Goal: Task Accomplishment & Management: Use online tool/utility

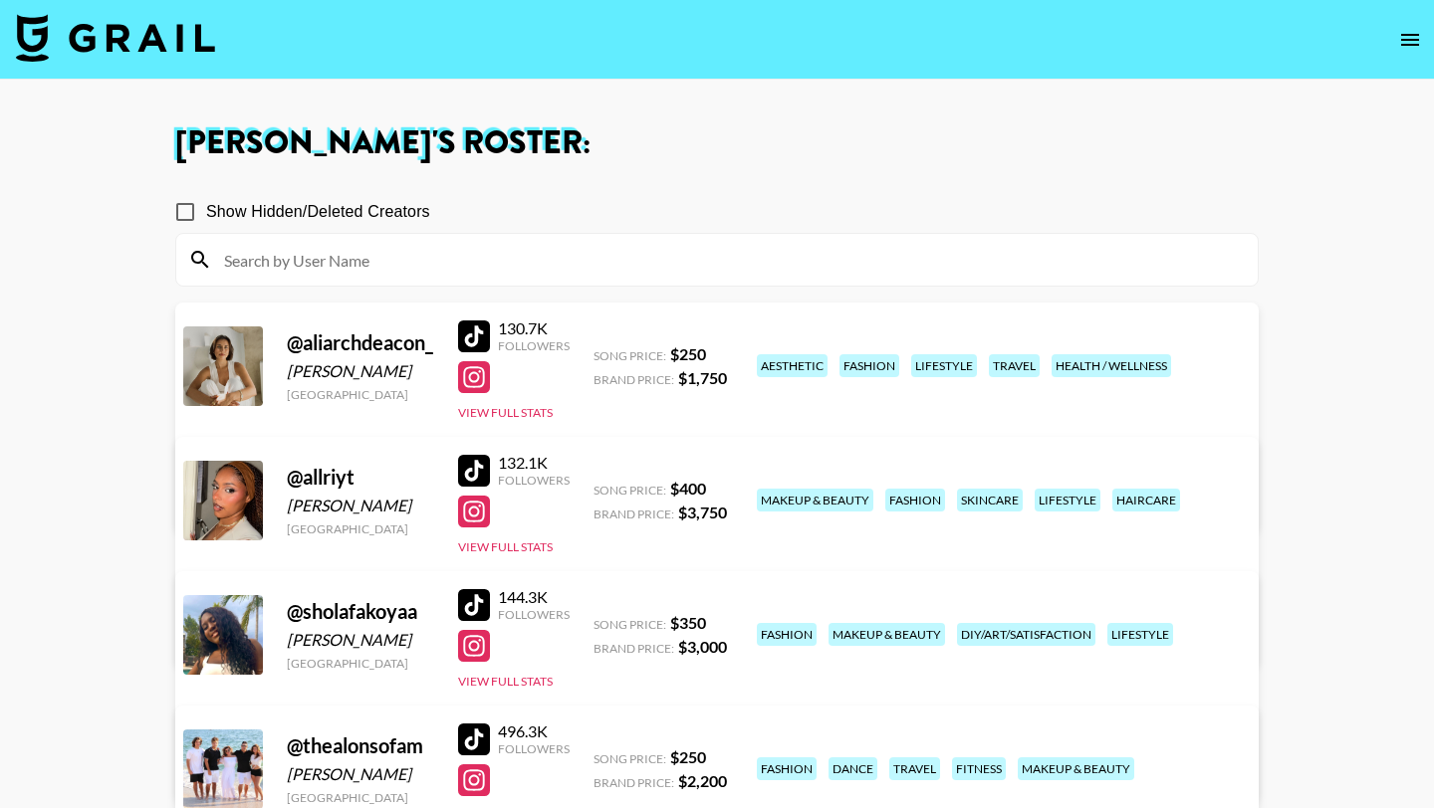
click at [159, 36] on img at bounding box center [115, 38] width 199 height 48
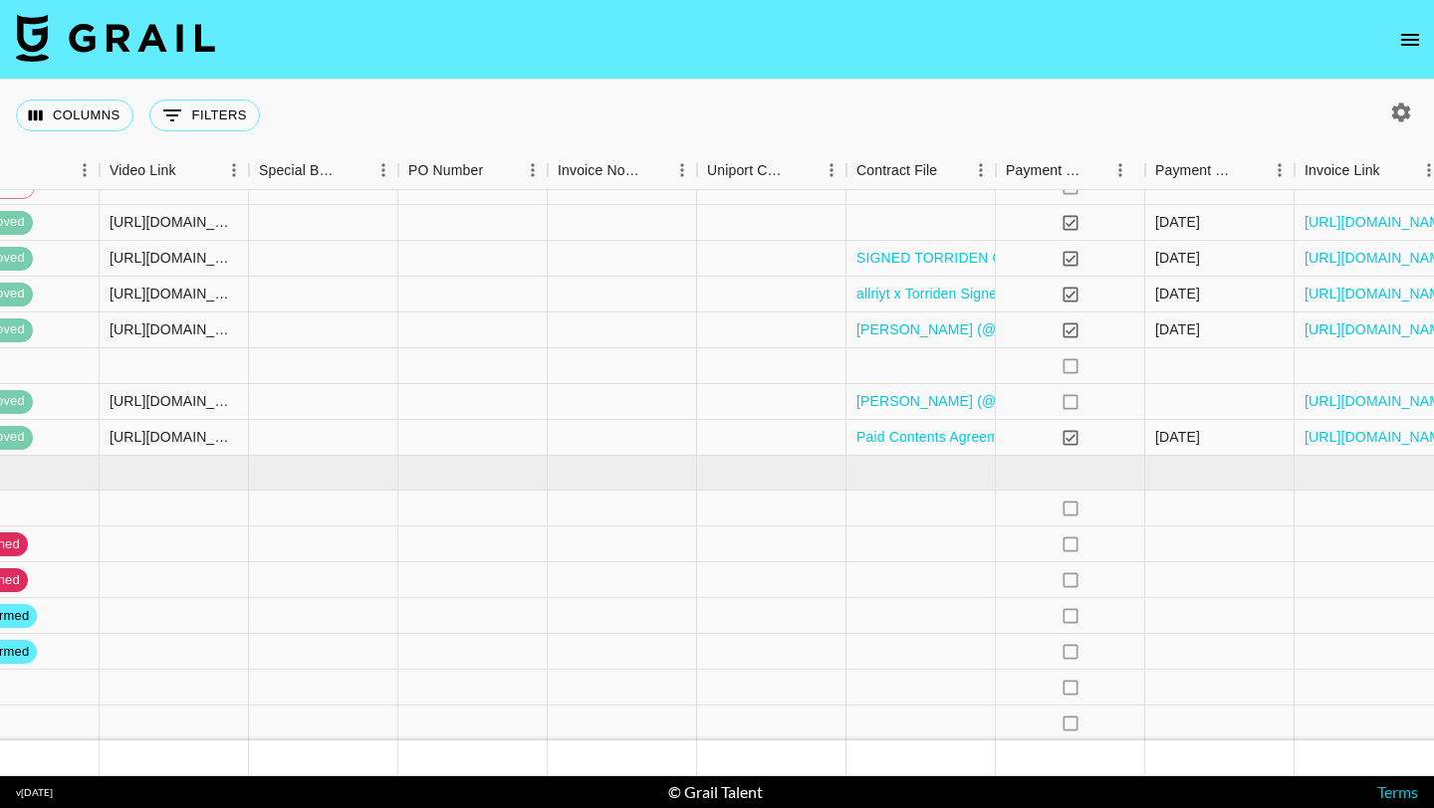
scroll to position [114, 2120]
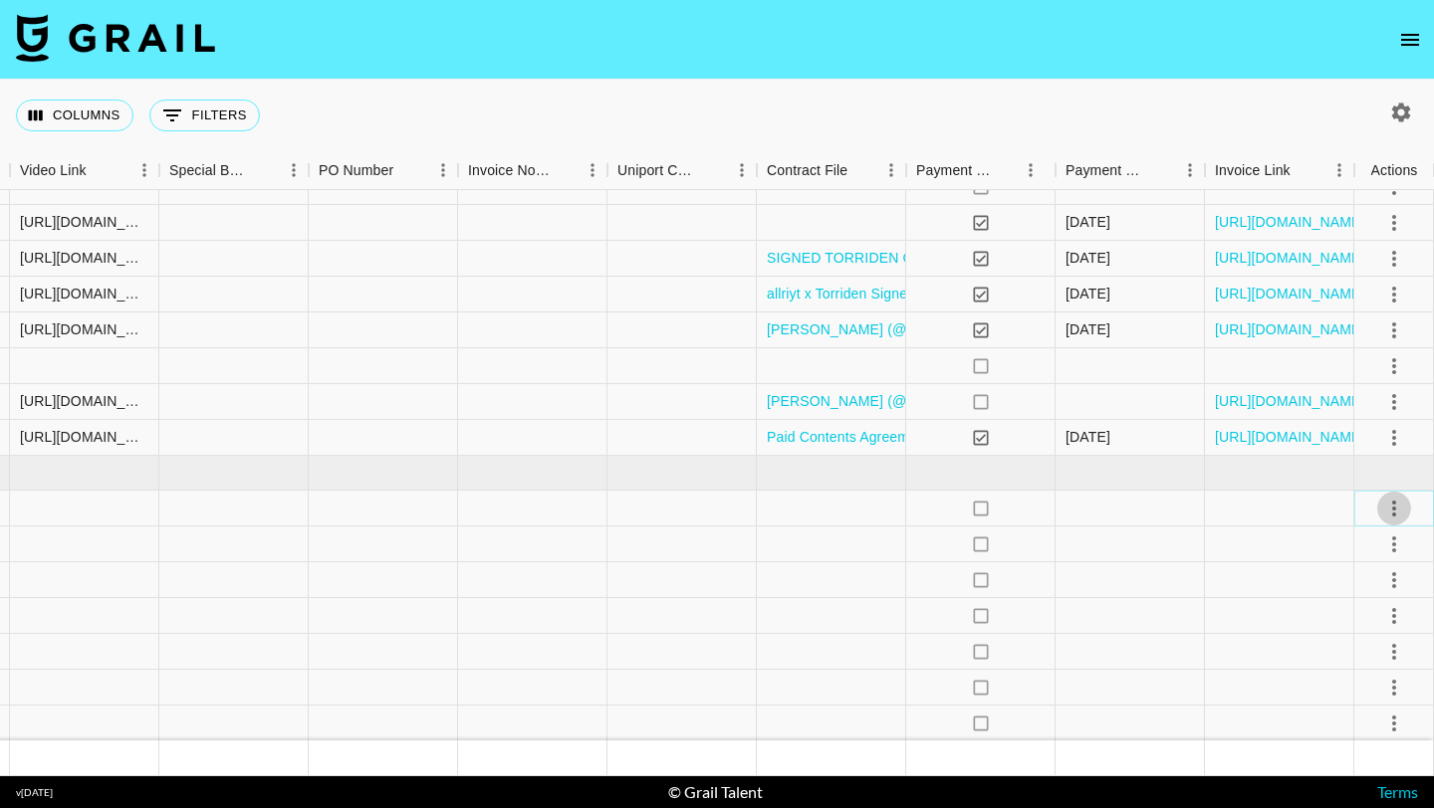
click at [1392, 504] on icon "select merge strategy" at bounding box center [1394, 509] width 24 height 24
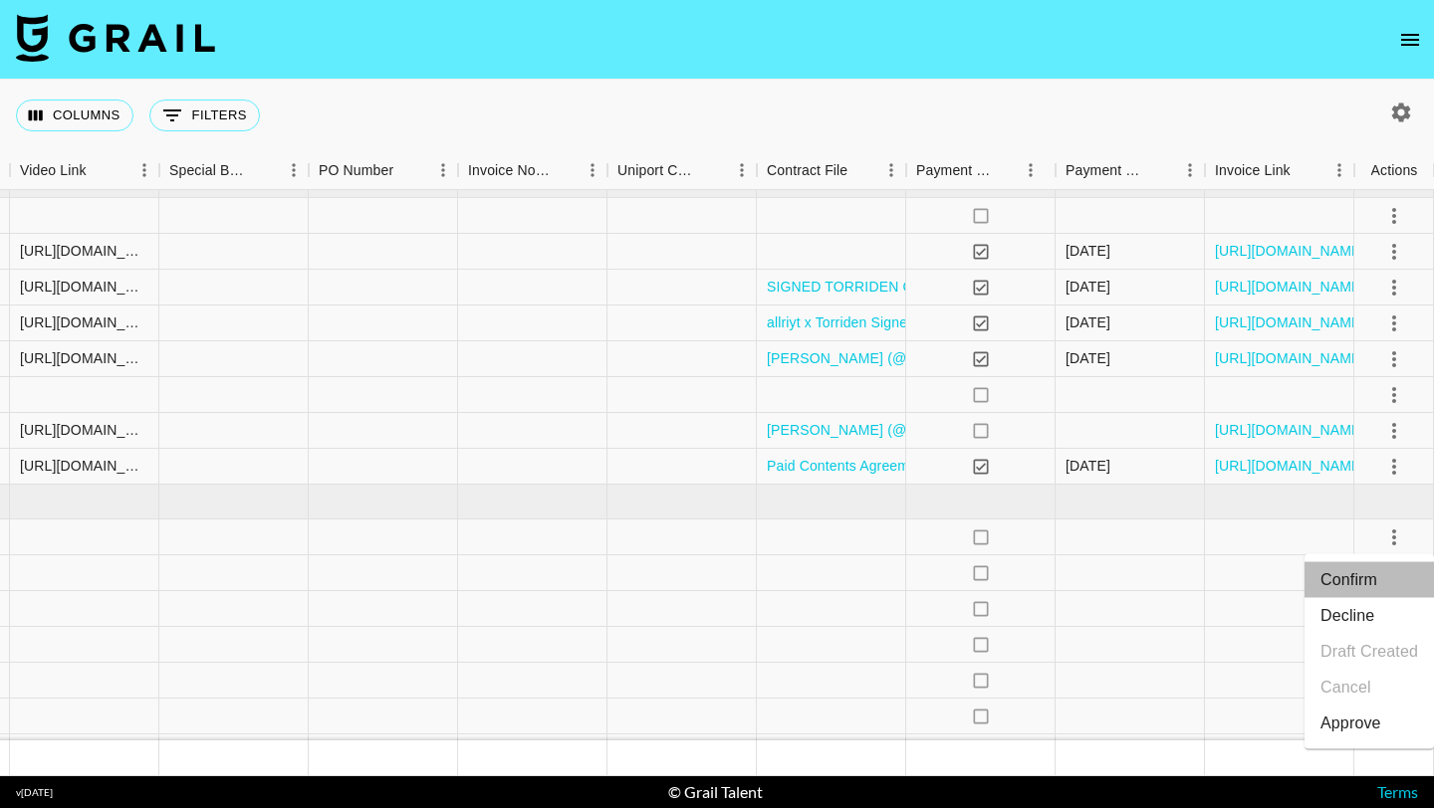
click at [1363, 589] on li "Confirm" at bounding box center [1368, 580] width 129 height 36
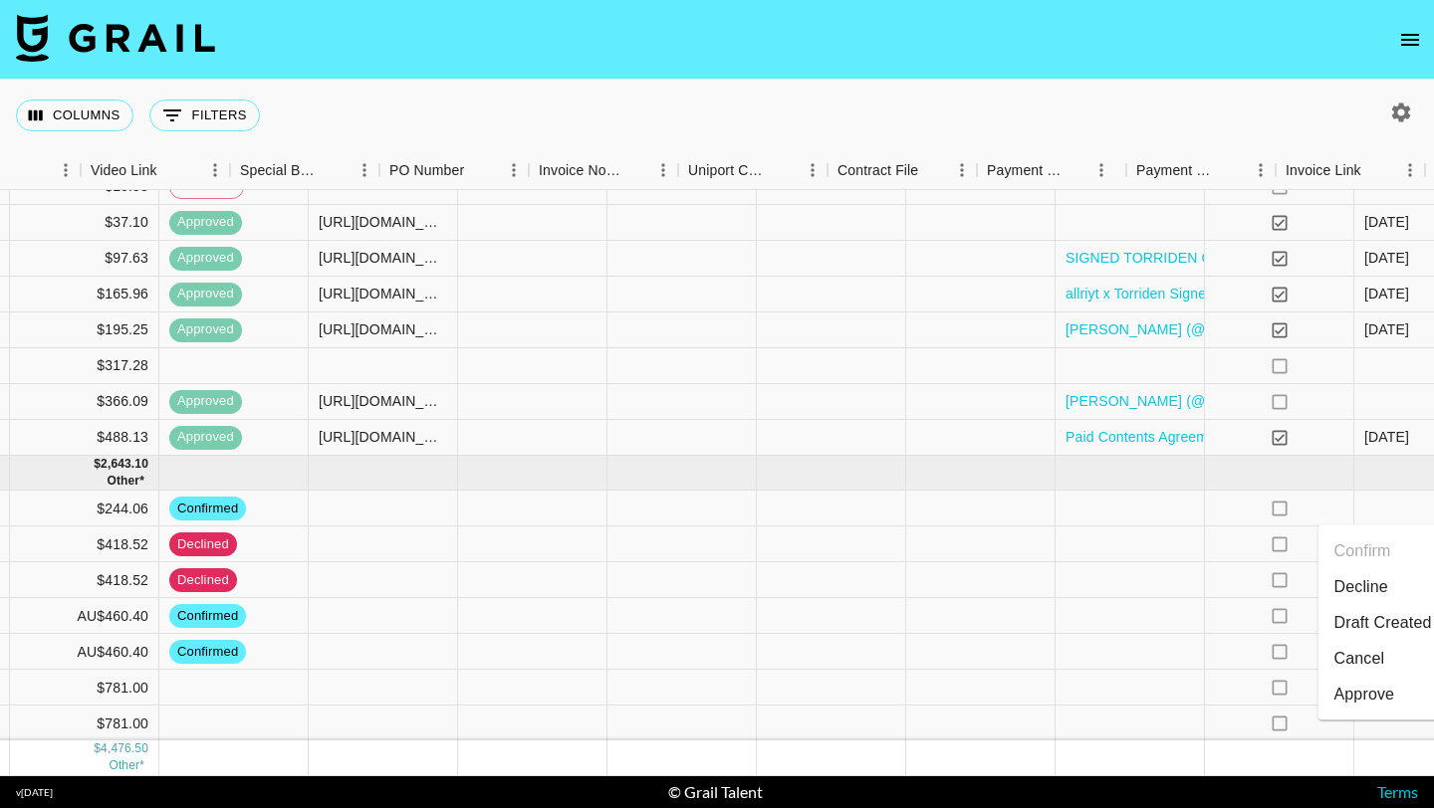
scroll to position [114, 2120]
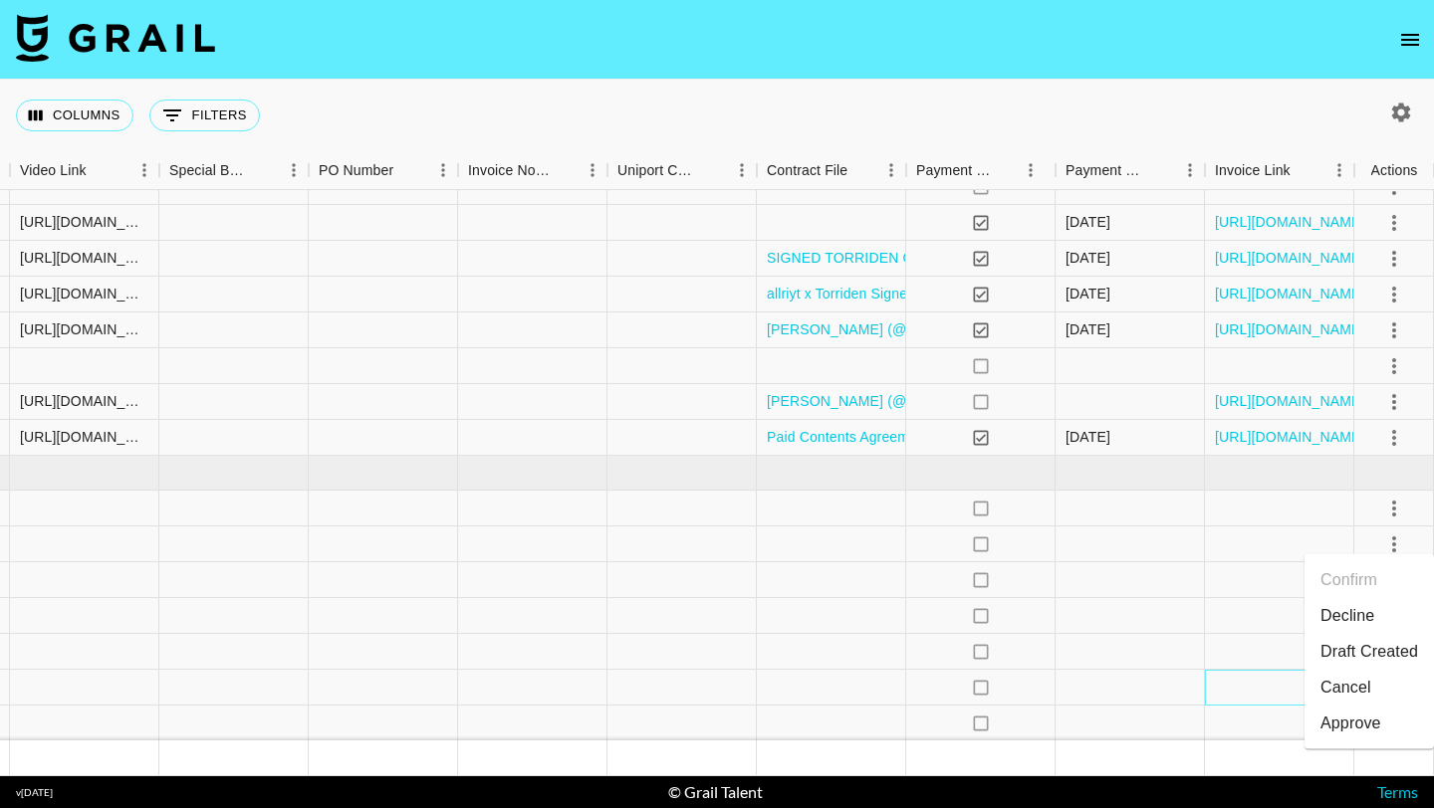
click at [1224, 693] on div at bounding box center [1279, 688] width 149 height 36
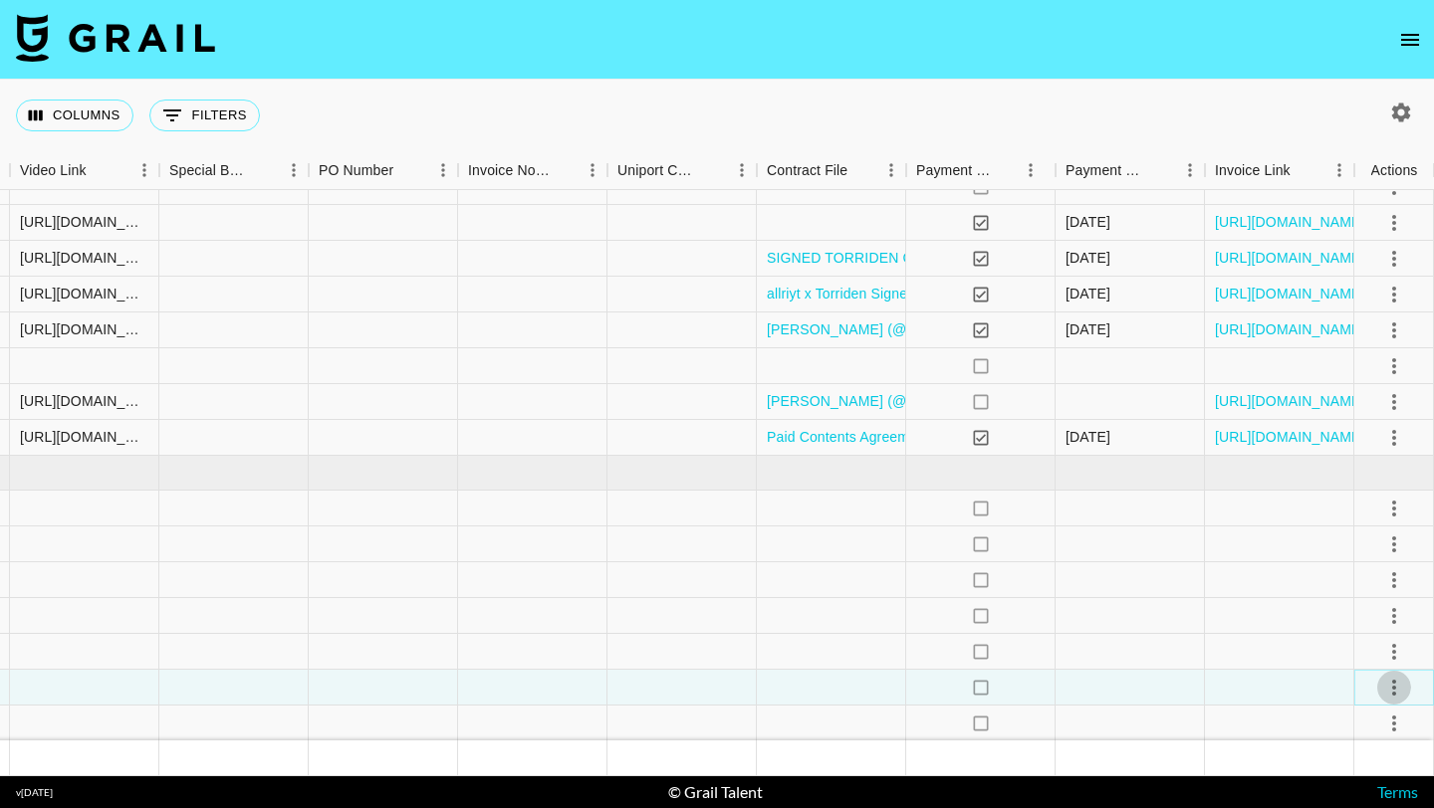
click at [1391, 682] on icon "select merge strategy" at bounding box center [1394, 688] width 24 height 24
click at [1374, 504] on li "Confirm" at bounding box center [1368, 502] width 129 height 36
click at [1390, 718] on icon "select merge strategy" at bounding box center [1394, 724] width 24 height 24
click at [1344, 545] on li "Confirm" at bounding box center [1368, 538] width 129 height 36
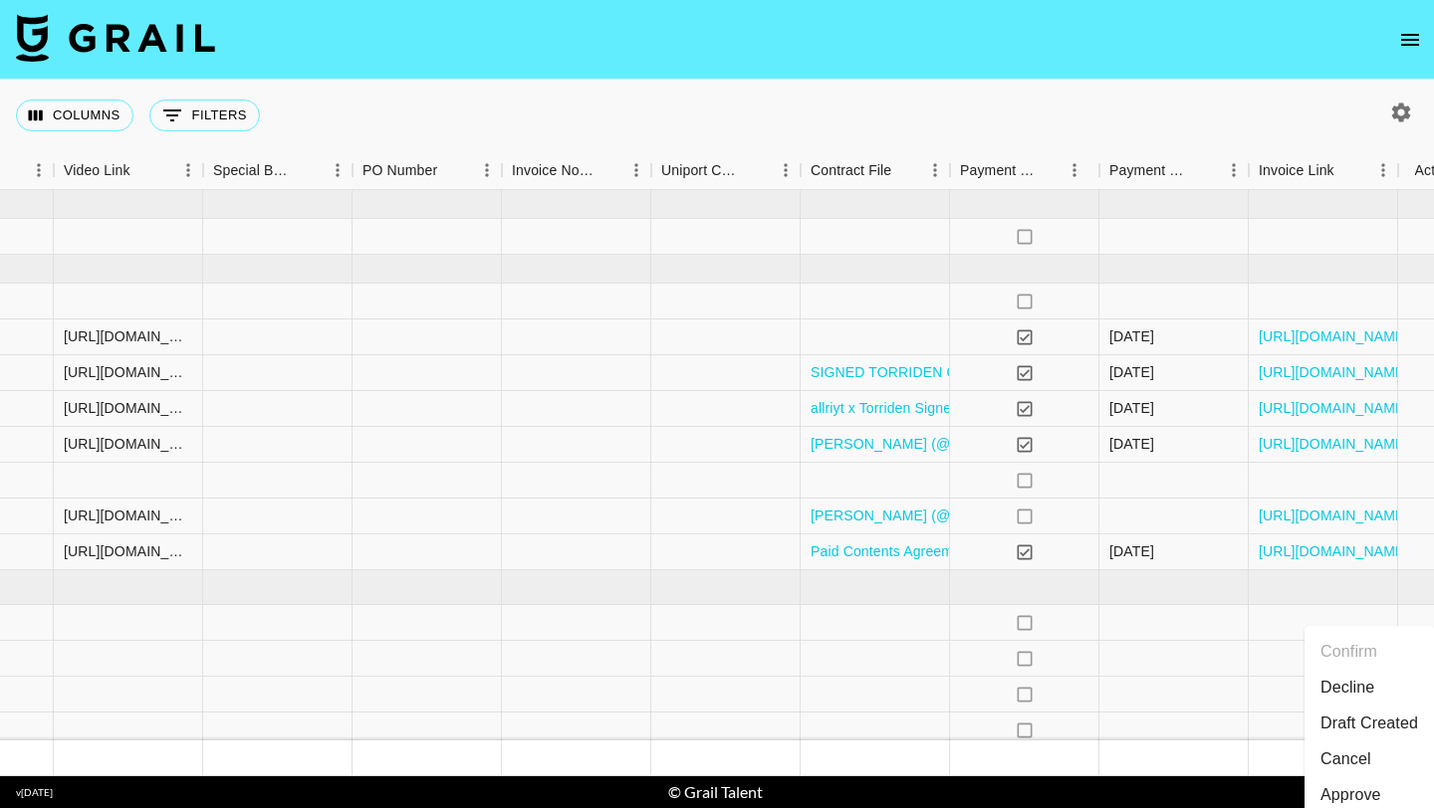
scroll to position [0, 2120]
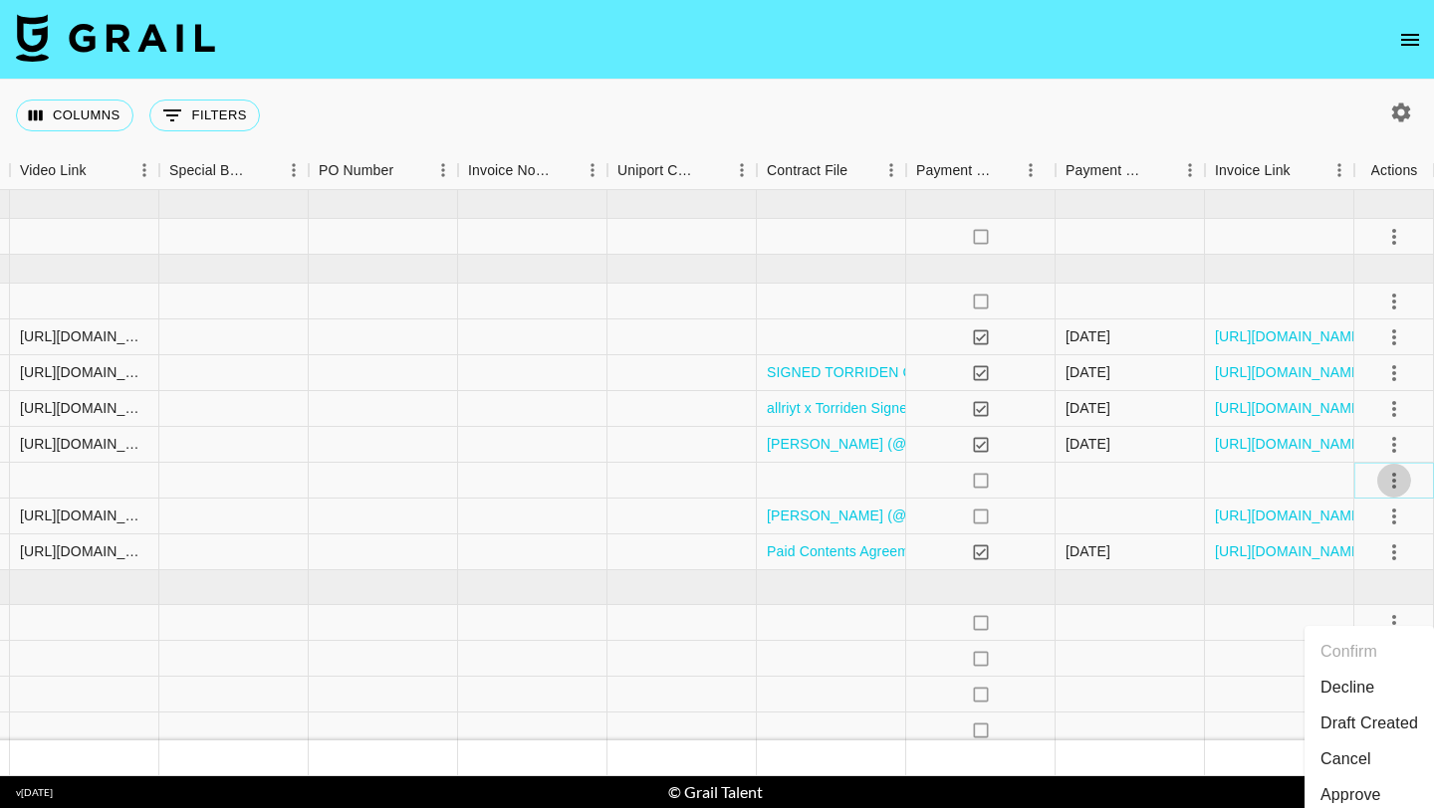
click at [1389, 476] on icon "select merge strategy" at bounding box center [1394, 481] width 24 height 24
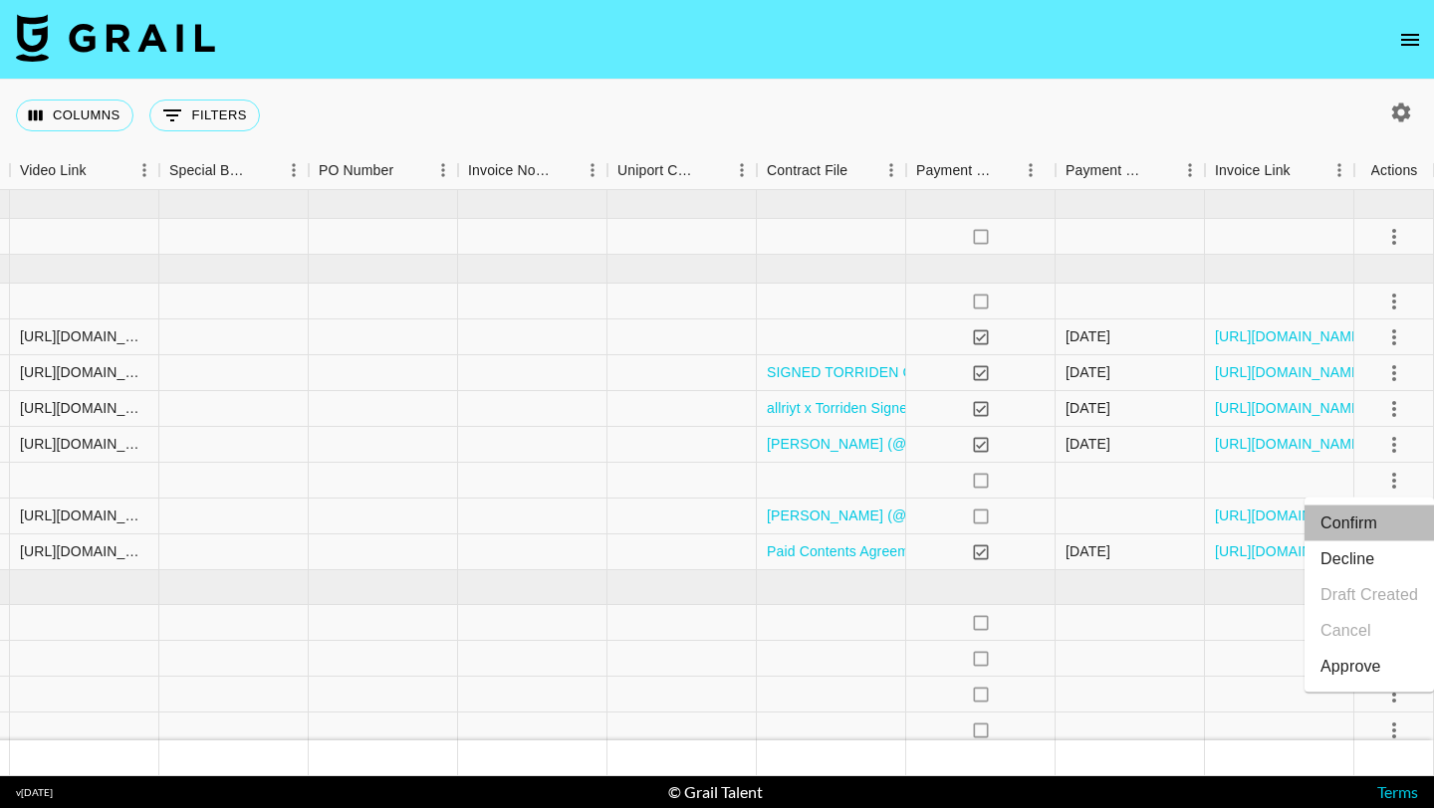
click at [1361, 513] on li "Confirm" at bounding box center [1368, 524] width 129 height 36
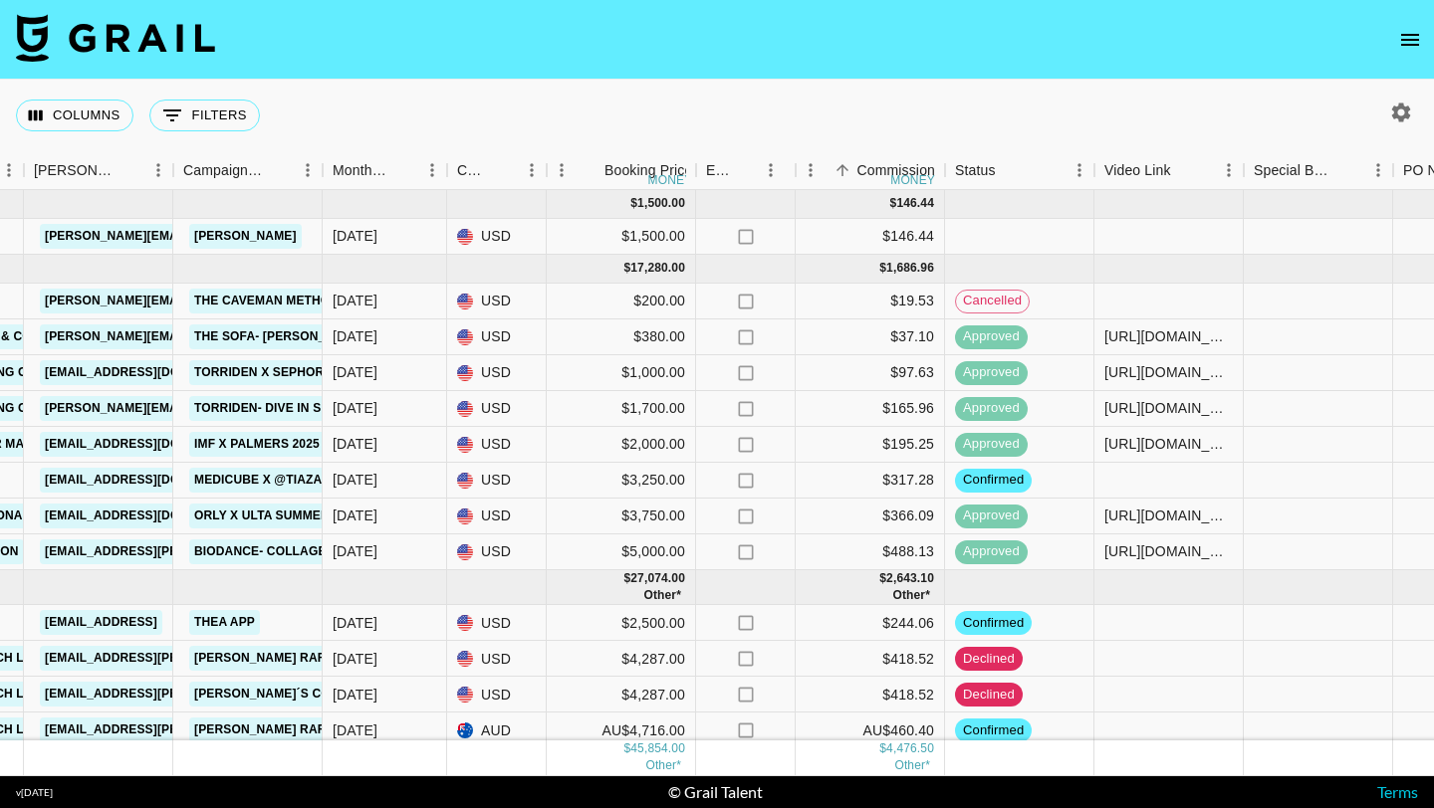
scroll to position [114, 1036]
